Goal: Transaction & Acquisition: Purchase product/service

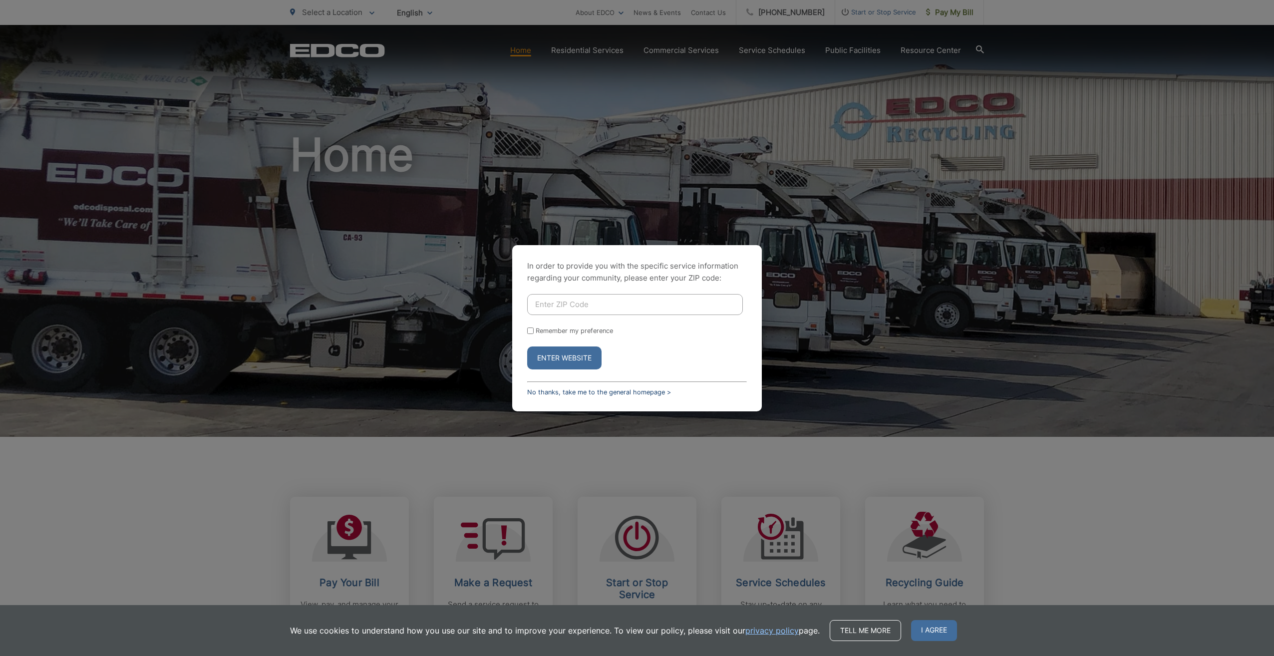
click at [547, 392] on link "No thanks, take me to the general homepage >" at bounding box center [599, 392] width 144 height 7
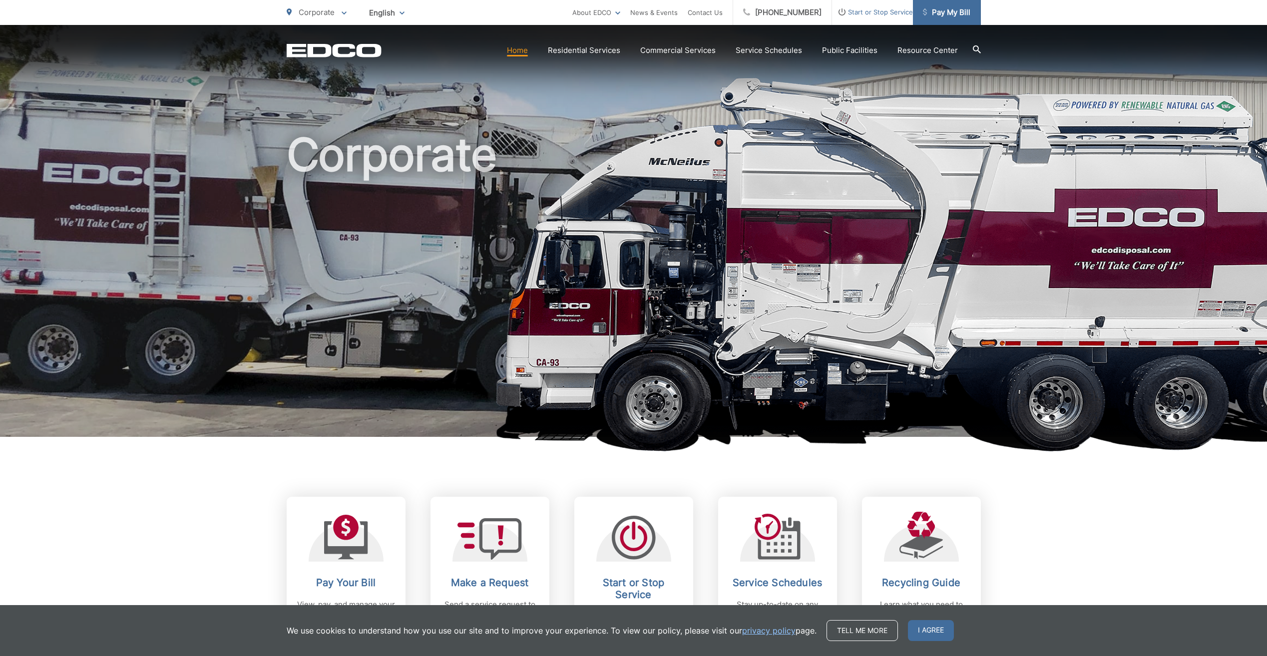
click at [962, 14] on span "Pay My Bill" at bounding box center [946, 12] width 47 height 12
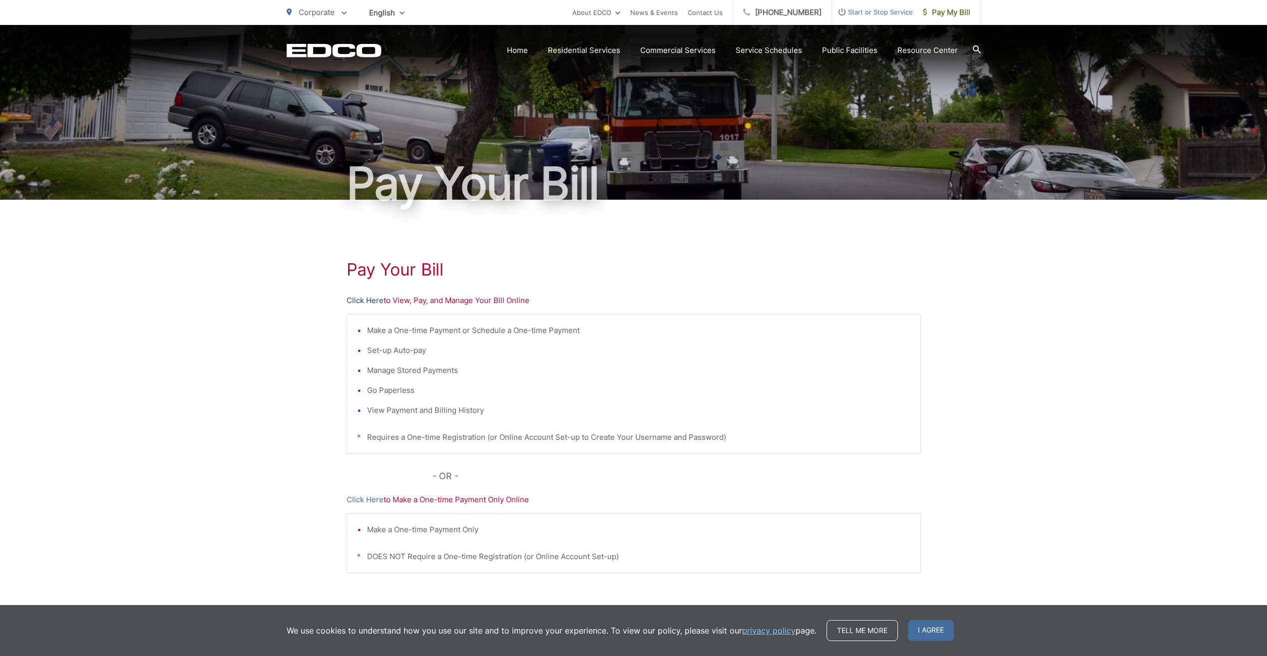
click at [379, 304] on link "Click Here" at bounding box center [365, 301] width 37 height 12
